Goal: Ask a question: Seek information or help from site administrators or community

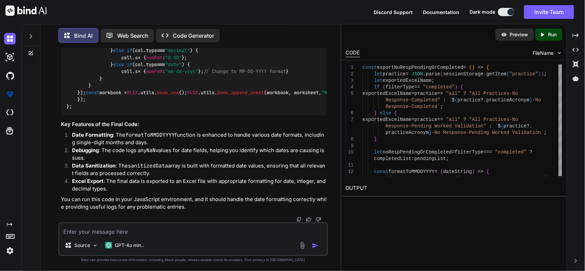
scroll to position [5528, 0]
click at [33, 35] on icon at bounding box center [30, 36] width 5 height 5
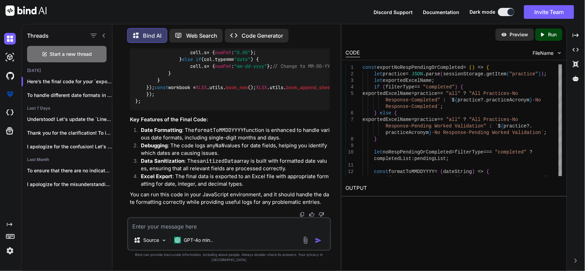
scroll to position [6021, 0]
click at [56, 54] on span "Start a new thread" at bounding box center [71, 54] width 42 height 7
type textarea "x"
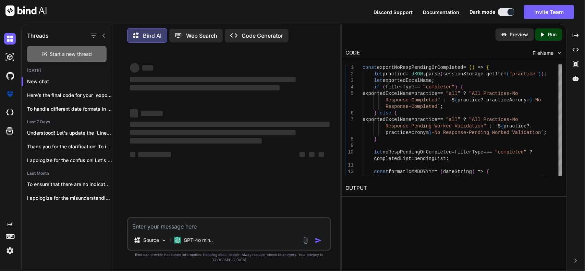
scroll to position [0, 0]
click at [206, 227] on textarea at bounding box center [229, 224] width 202 height 12
type textarea "t"
type textarea "x"
type textarea "th"
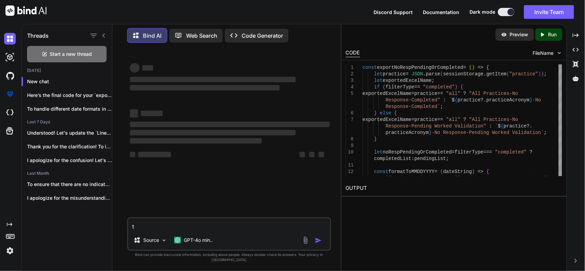
type textarea "x"
type textarea "the"
type textarea "x"
type textarea "ther"
type textarea "x"
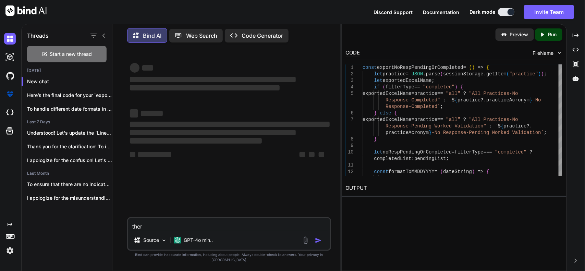
type textarea "therm"
type textarea "x"
type textarea "therma"
type textarea "x"
type textarea "thermal"
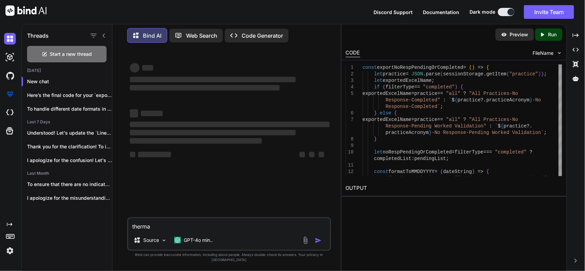
type textarea "x"
type textarea "thermal"
type textarea "x"
type textarea "thermal p"
type textarea "x"
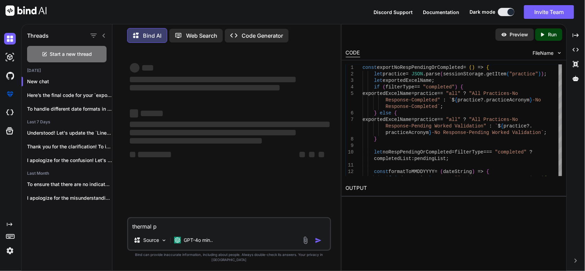
type textarea "thermal pr"
type textarea "x"
type textarea "thermal pri"
type textarea "x"
type textarea "thermal prin"
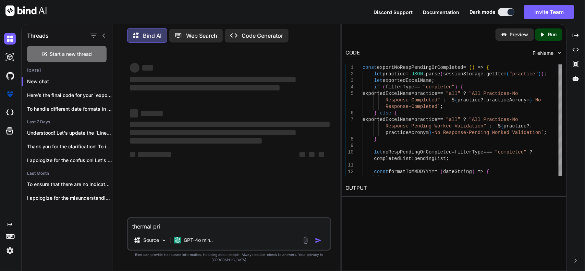
type textarea "x"
type textarea "thermal print"
type textarea "x"
type textarea "thermal printe"
type textarea "x"
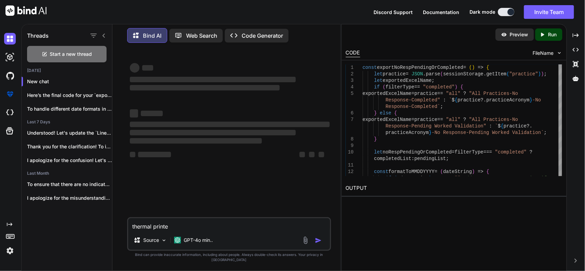
type textarea "thermal printer"
type textarea "x"
type textarea "thermal printer"
type textarea "x"
type textarea "thermal printer b"
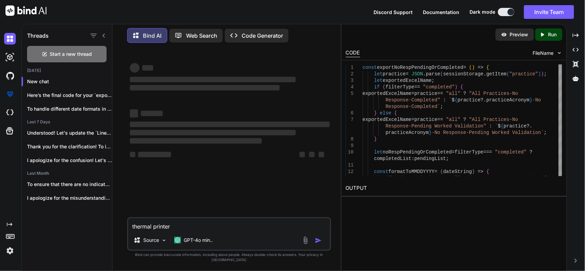
type textarea "x"
type textarea "thermal printer be"
type textarea "x"
type textarea "thermal printer bea"
type textarea "x"
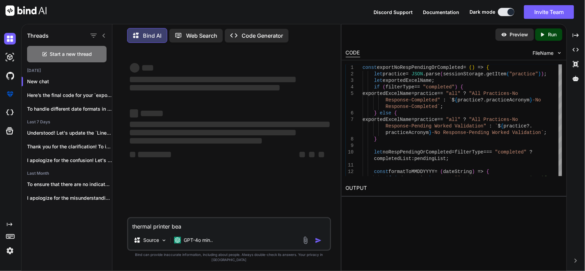
type textarea "thermal printer bean"
type textarea "x"
type textarea "thermal printer beand"
type textarea "x"
type textarea "thermal printer bean"
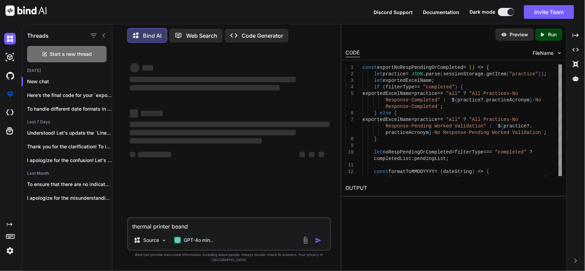
type textarea "x"
type textarea "thermal printer bea"
type textarea "x"
type textarea "thermal printer be"
type textarea "x"
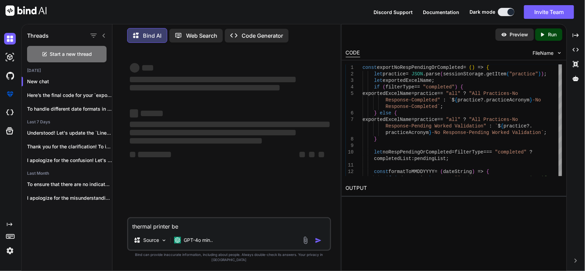
type textarea "thermal printer b"
type textarea "x"
type textarea "thermal printer br"
type textarea "x"
type textarea "thermal printer bra"
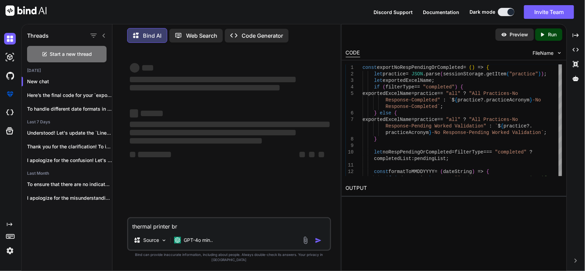
type textarea "x"
type textarea "thermal printer bran"
type textarea "x"
type textarea "thermal printer brand"
type textarea "x"
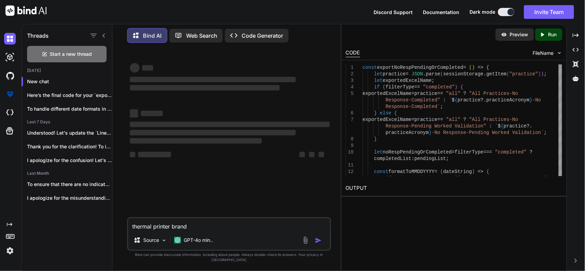
type textarea "thermal printer brand"
type textarea "x"
type textarea "thermal printer brand n"
type textarea "x"
type textarea "thermal printer brand na"
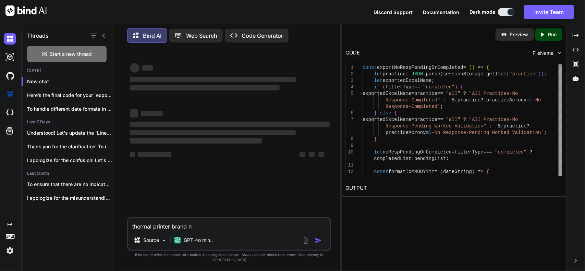
type textarea "x"
type textarea "thermal printer brand nam"
type textarea "x"
type textarea "thermal printer brand name"
type textarea "x"
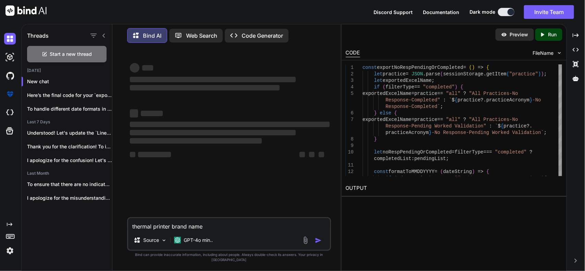
type textarea "thermal printer brand name"
type textarea "x"
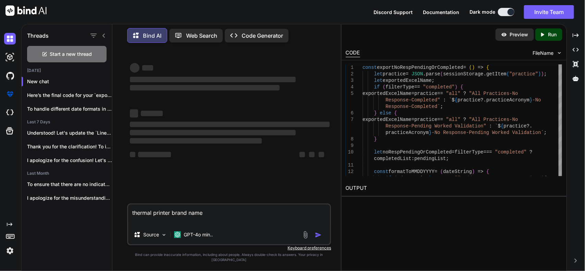
type textarea "thermal printer brand name g"
type textarea "x"
type textarea "thermal printer brand name ge"
type textarea "x"
type textarea "thermal printer brand name gen"
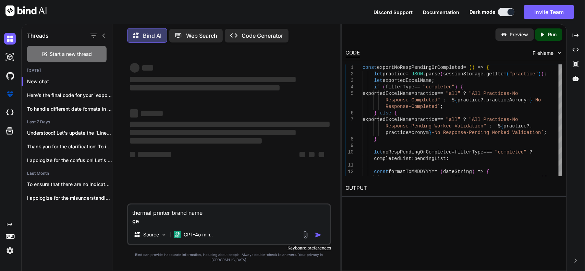
type textarea "x"
type textarea "thermal printer brand name genr"
type textarea "x"
type textarea "thermal printer brand name gen"
type textarea "x"
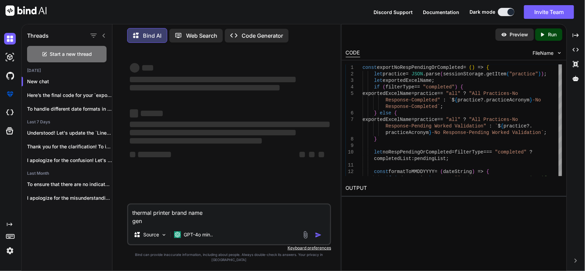
type textarea "thermal printer brand name gene"
type textarea "x"
type textarea "thermal printer brand name gener"
type textarea "x"
type textarea "thermal printer brand name genera"
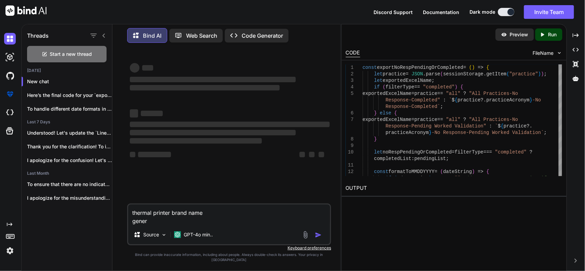
type textarea "x"
type textarea "thermal printer brand name generat"
type textarea "x"
type textarea "thermal printer brand name generati"
type textarea "x"
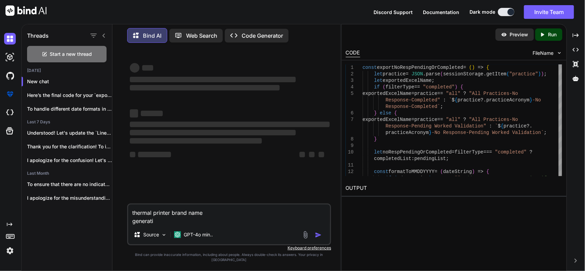
type textarea "thermal printer brand name generatio"
type textarea "x"
type textarea "thermal printer brand name generation"
type textarea "x"
type textarea "thermal printer brand name generation"
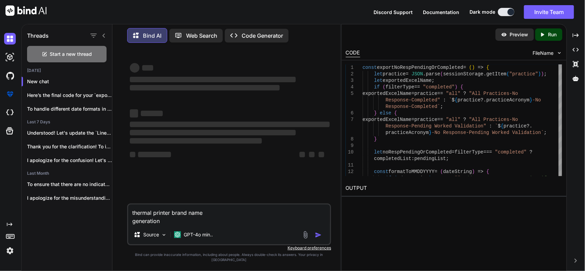
type textarea "x"
type textarea "thermal printer brand name generation c"
type textarea "x"
type textarea "thermal printer brand name generation ca"
type textarea "x"
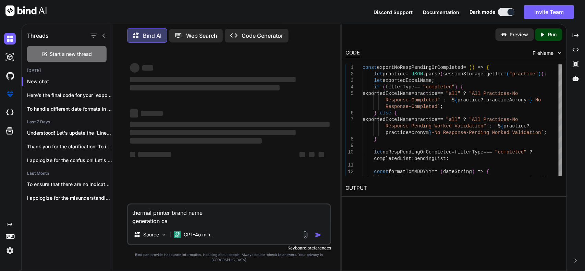
type textarea "thermal printer brand name generation cat"
type textarea "x"
type textarea "thermal printer brand name generation catc"
type textarea "x"
type textarea "thermal printer brand name generation catch"
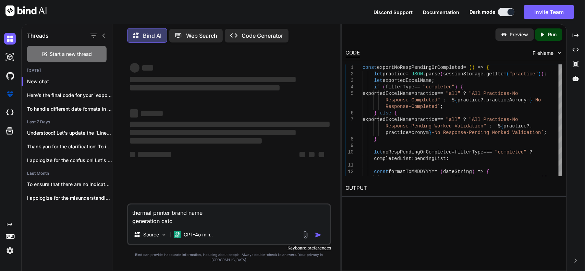
type textarea "x"
type textarea "thermal printer brand name generation catchy"
type textarea "x"
type textarea "thermal printer brand name generation catchy"
type textarea "x"
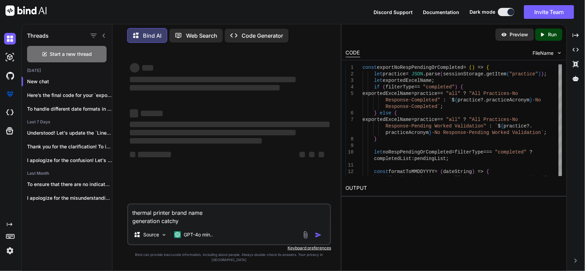
type textarea "thermal printer brand name generation catchy a"
type textarea "x"
type textarea "thermal printer brand name generation catchy an"
type textarea "x"
type textarea "thermal printer brand name generation catchy and"
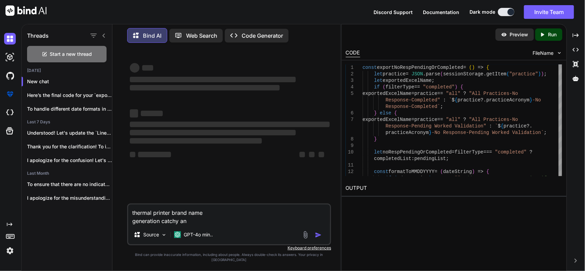
type textarea "x"
type textarea "thermal printer brand name generation catchy and"
type textarea "x"
type textarea "thermal printer brand name generation catchy and u"
type textarea "x"
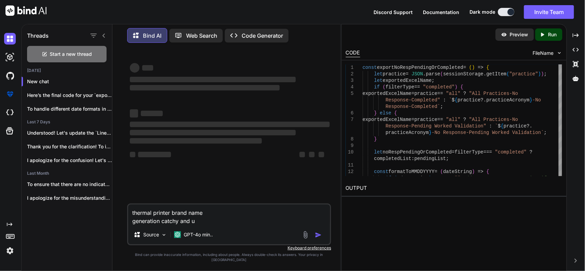
type textarea "thermal printer brand name generation catchy and un"
type textarea "x"
type textarea "thermal printer brand name generation catchy and unq"
type textarea "x"
type textarea "thermal printer brand name generation catchy and unqi"
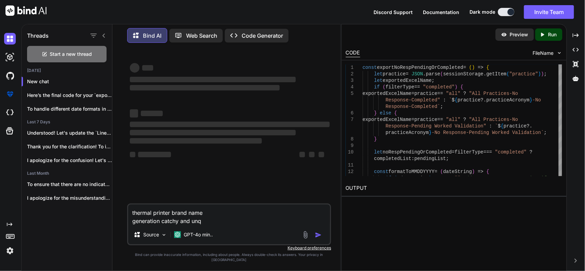
type textarea "x"
type textarea "thermal printer brand name generation catchy and unqie"
type textarea "x"
type textarea "thermal printer brand name generation catchy and unqie"
click at [281, 225] on textarea "thermal printer brand name generation catchy and unqie" at bounding box center [229, 215] width 202 height 21
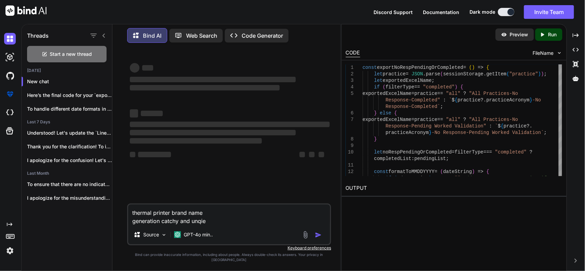
drag, startPoint x: 260, startPoint y: 220, endPoint x: 128, endPoint y: 214, distance: 132.1
click at [128, 214] on div "thermal printer brand name generation catchy and unqie Source GPT-4o min.." at bounding box center [229, 225] width 204 height 42
type textarea "x"
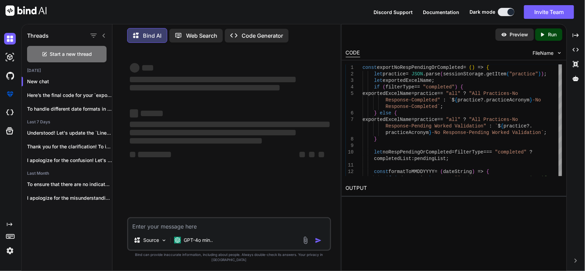
type textarea "x"
